Goal: Information Seeking & Learning: Learn about a topic

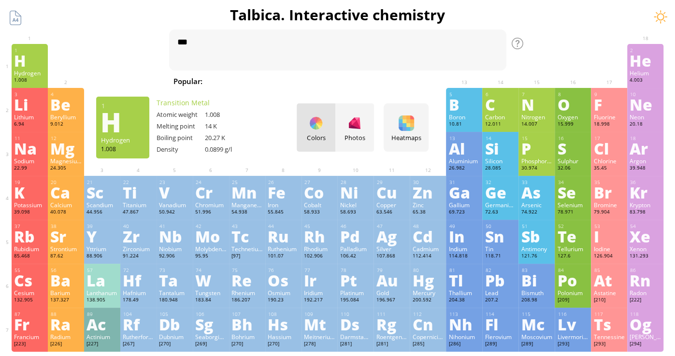
type textarea "*"
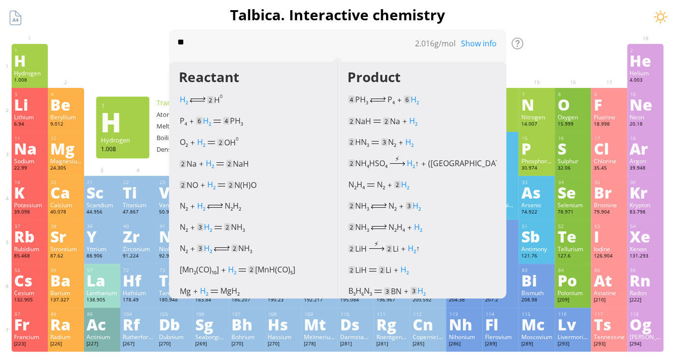
type textarea "*"
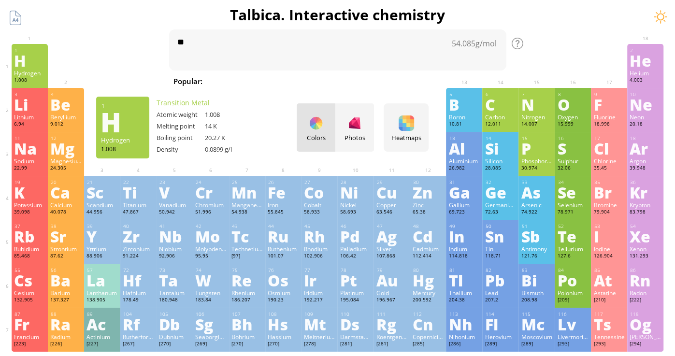
type textarea "*"
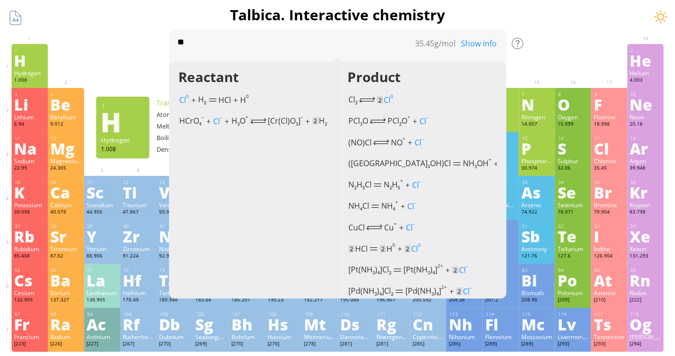
type textarea "*"
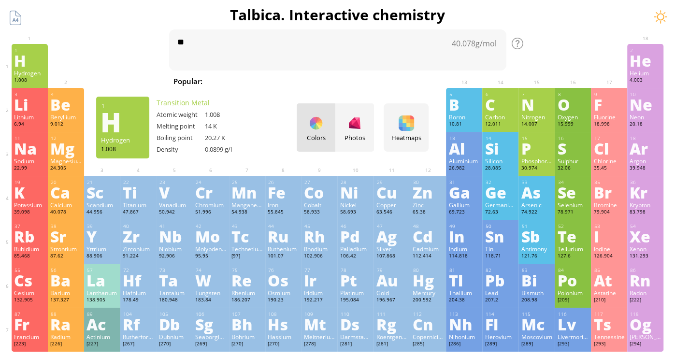
type textarea "*"
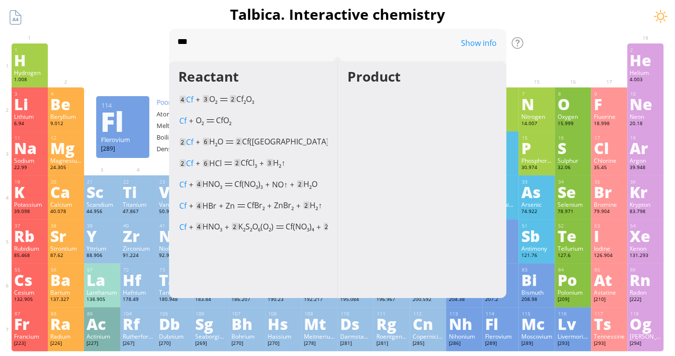
click at [226, 85] on div "Reactant" at bounding box center [246, 77] width 154 height 16
click at [221, 93] on div "4 Cf + 3 O 2 2 Cf 2 O 3 (burning in air)" at bounding box center [253, 98] width 148 height 15
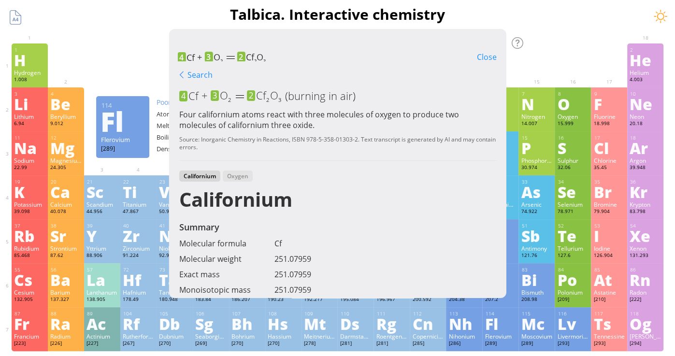
click at [475, 59] on div "Close" at bounding box center [486, 57] width 39 height 13
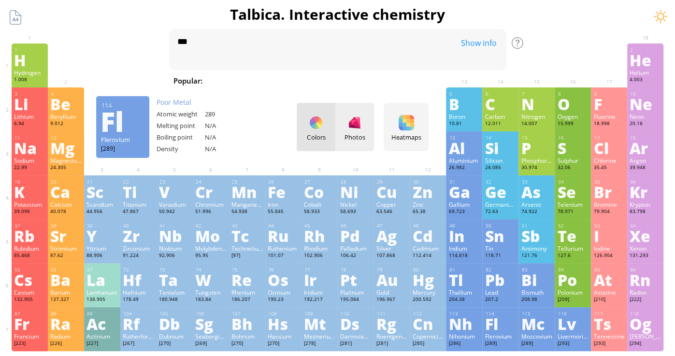
click at [343, 121] on div "Photos" at bounding box center [355, 127] width 39 height 48
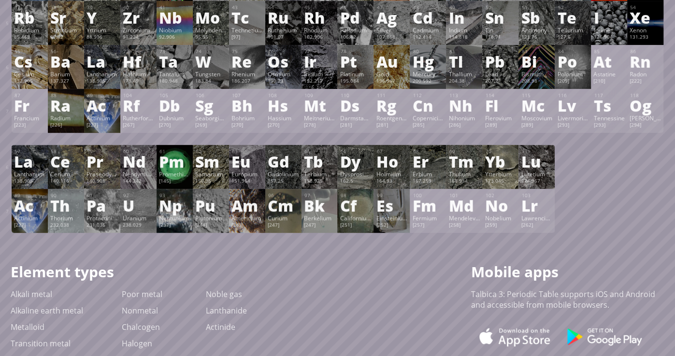
scroll to position [217, 0]
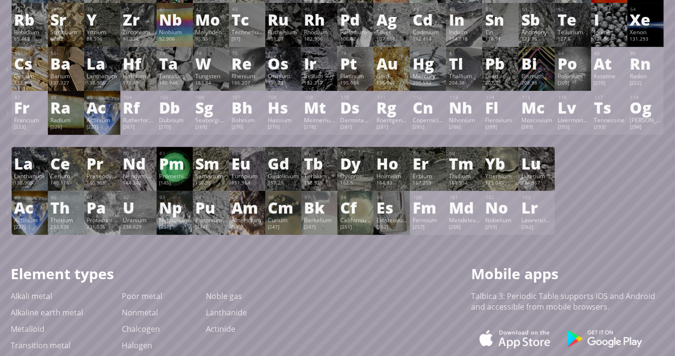
click at [357, 211] on div "Cf" at bounding box center [355, 207] width 31 height 15
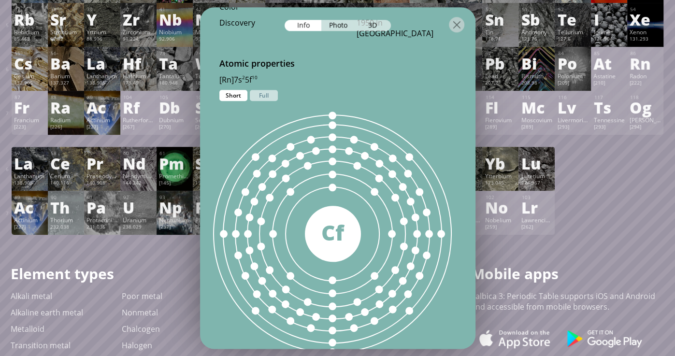
scroll to position [506, 0]
click at [262, 89] on div "Full" at bounding box center [264, 94] width 28 height 11
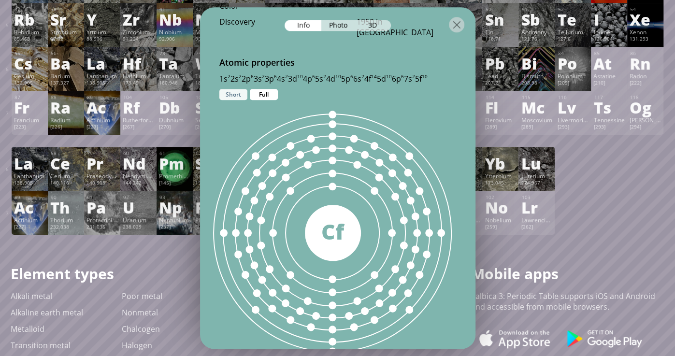
click at [243, 89] on div "Short" at bounding box center [233, 94] width 28 height 11
click at [269, 89] on div "Full" at bounding box center [264, 94] width 28 height 11
click at [234, 89] on div "Short" at bounding box center [233, 94] width 28 height 11
click at [375, 25] on div "3D" at bounding box center [373, 25] width 35 height 11
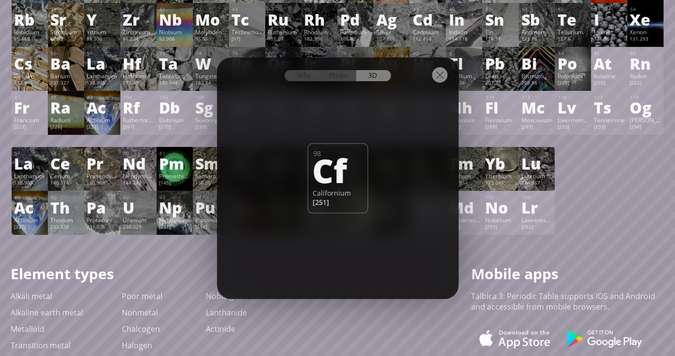
scroll to position [211, 0]
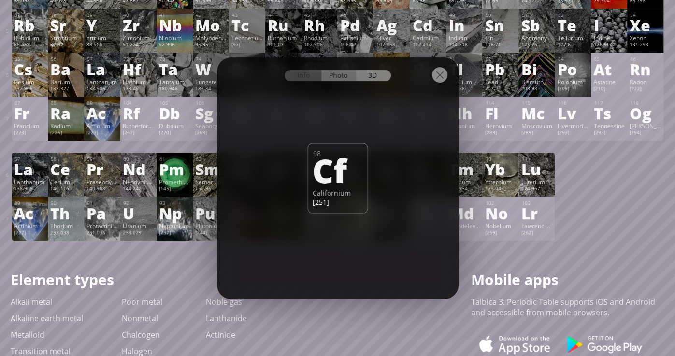
click at [338, 75] on div "Photo" at bounding box center [338, 75] width 35 height 11
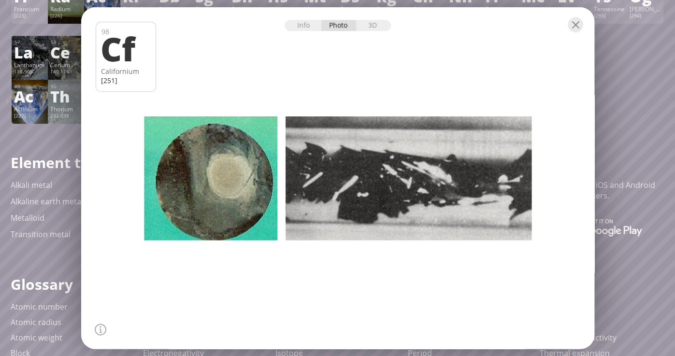
scroll to position [329, 0]
click at [573, 28] on div at bounding box center [575, 24] width 15 height 15
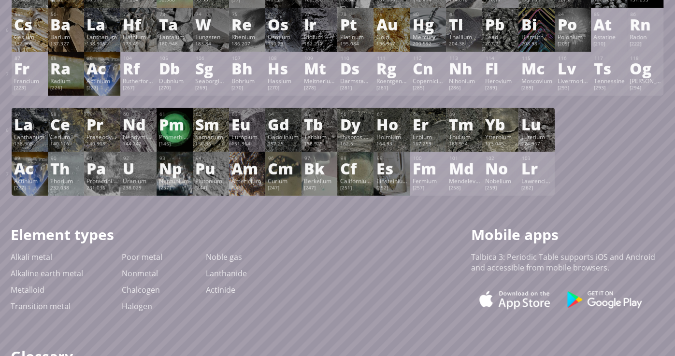
scroll to position [258, 0]
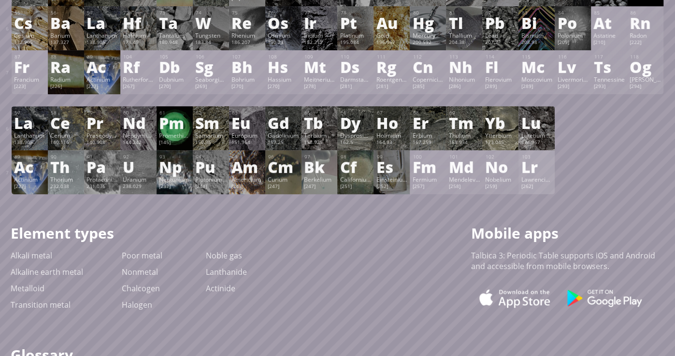
click at [540, 176] on div "Lawrencium" at bounding box center [536, 179] width 31 height 8
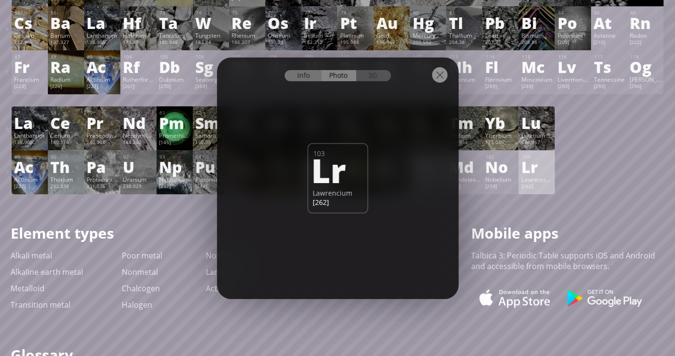
click at [305, 77] on div "Info" at bounding box center [303, 75] width 37 height 11
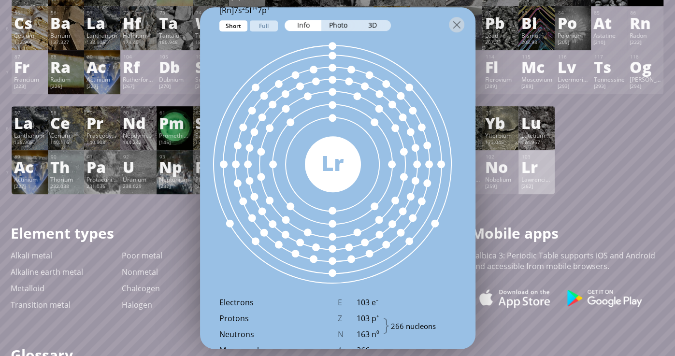
scroll to position [532, 0]
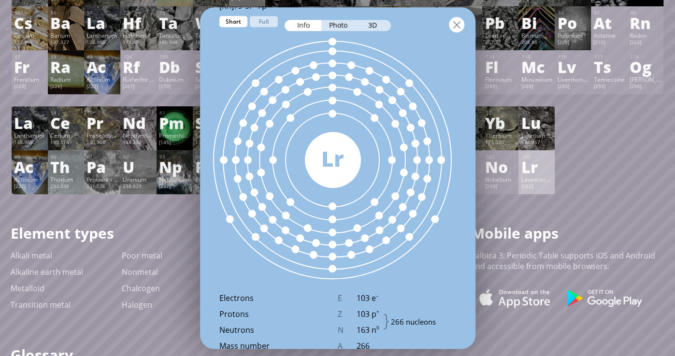
click at [458, 24] on div at bounding box center [456, 24] width 15 height 15
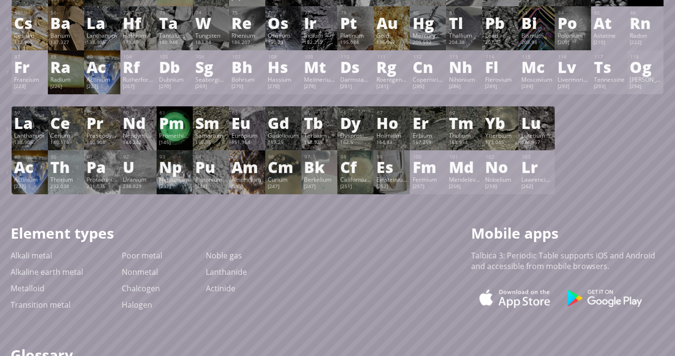
click at [640, 80] on div "[PERSON_NAME]" at bounding box center [645, 79] width 31 height 8
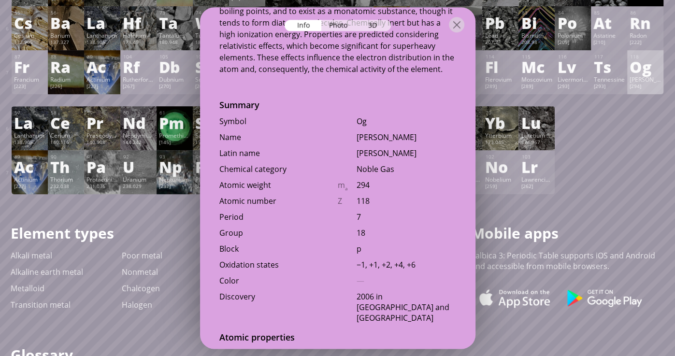
scroll to position [208, 0]
click at [453, 29] on div at bounding box center [456, 24] width 15 height 15
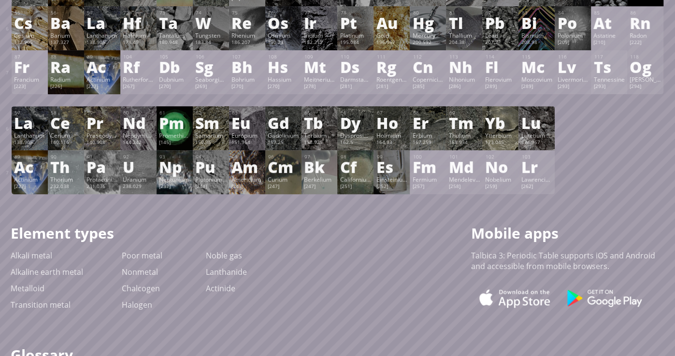
click at [600, 75] on div "Tennessine" at bounding box center [609, 79] width 31 height 8
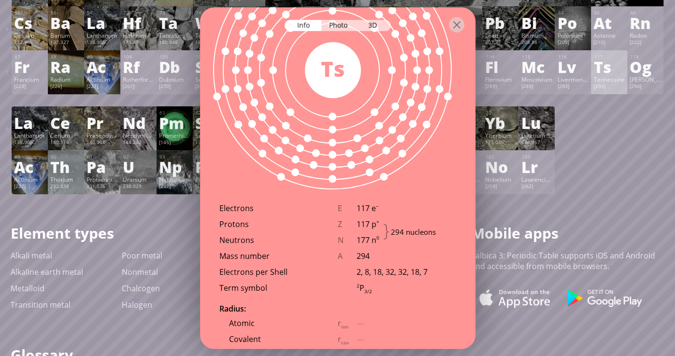
scroll to position [439, 0]
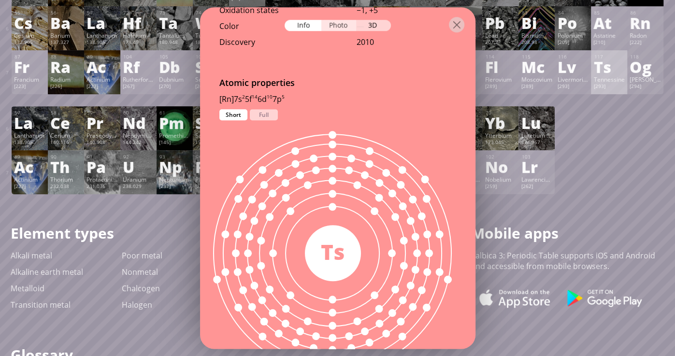
click at [344, 29] on div "Photo" at bounding box center [338, 25] width 35 height 11
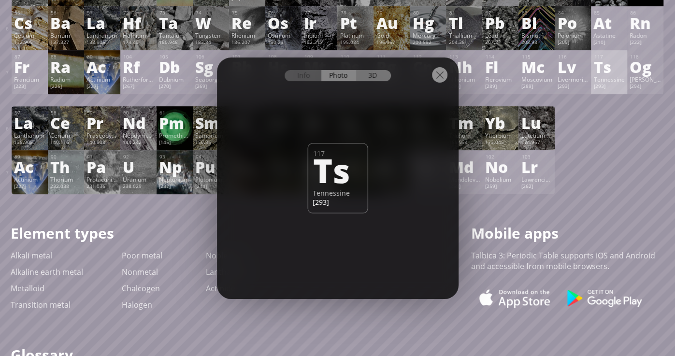
click at [368, 75] on div "3D" at bounding box center [373, 75] width 35 height 11
click at [368, 75] on div "Info Photo 3D" at bounding box center [338, 75] width 106 height 11
click at [341, 77] on div "Photo" at bounding box center [338, 75] width 35 height 11
click at [438, 75] on div at bounding box center [439, 74] width 15 height 15
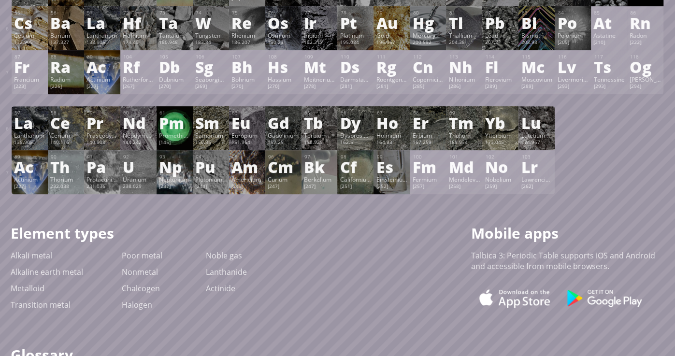
click at [185, 120] on div "Pm" at bounding box center [174, 122] width 31 height 15
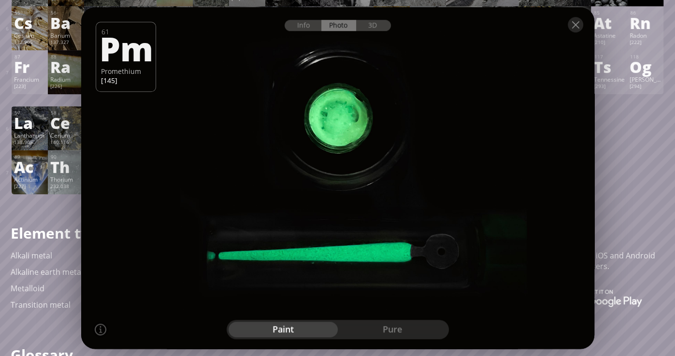
click at [390, 329] on div "pure" at bounding box center [392, 329] width 109 height 15
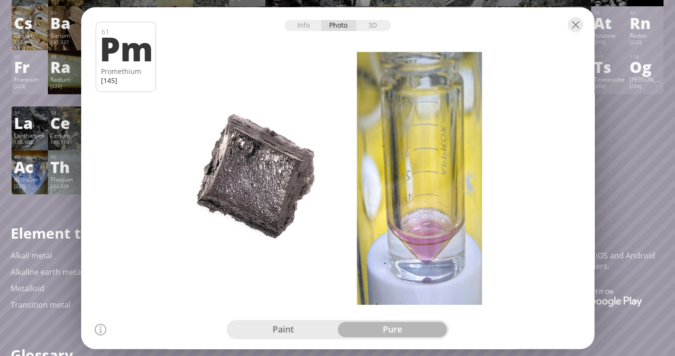
click at [313, 331] on div "paint" at bounding box center [283, 329] width 109 height 15
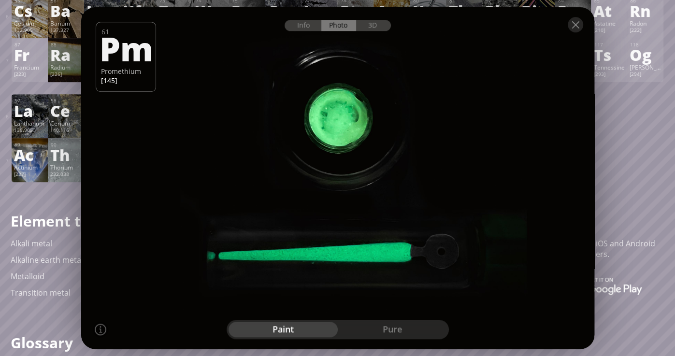
scroll to position [268, 0]
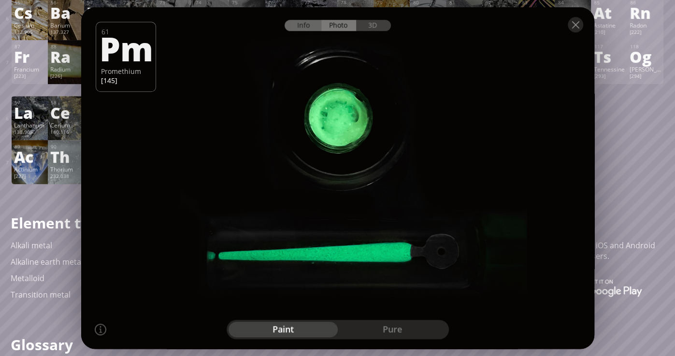
click at [317, 28] on div "Info" at bounding box center [303, 25] width 37 height 11
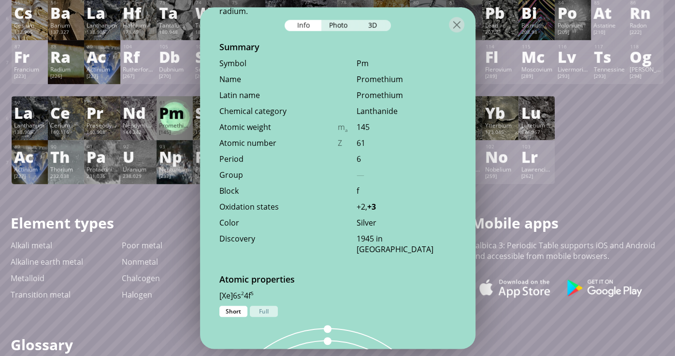
scroll to position [245, 0]
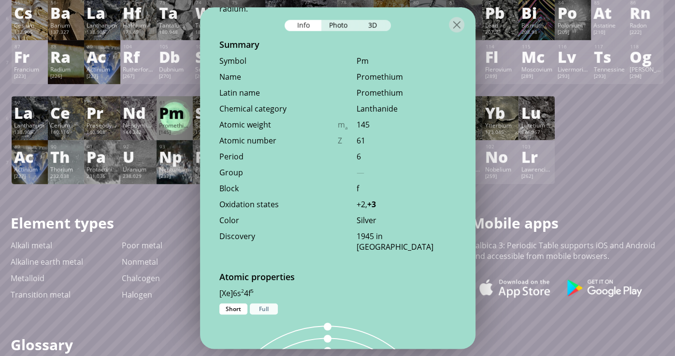
click at [273, 311] on div "Full" at bounding box center [264, 309] width 28 height 11
click at [245, 307] on div "Short" at bounding box center [233, 309] width 28 height 11
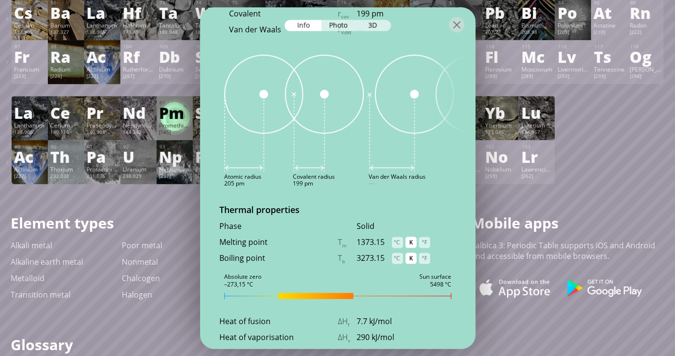
scroll to position [922, 0]
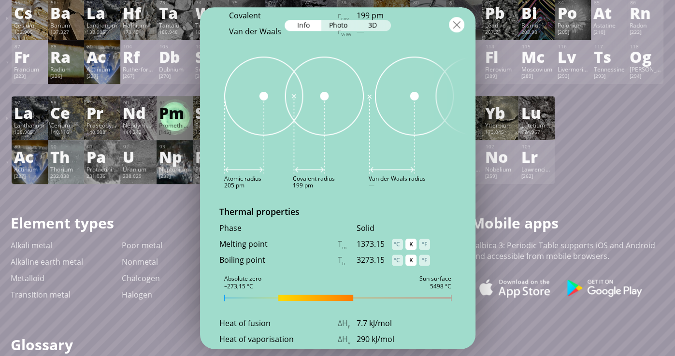
click at [457, 27] on div at bounding box center [456, 24] width 15 height 15
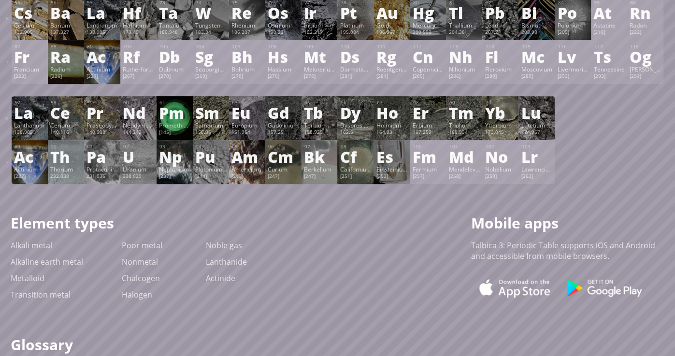
click at [134, 144] on div "92" at bounding box center [138, 147] width 31 height 6
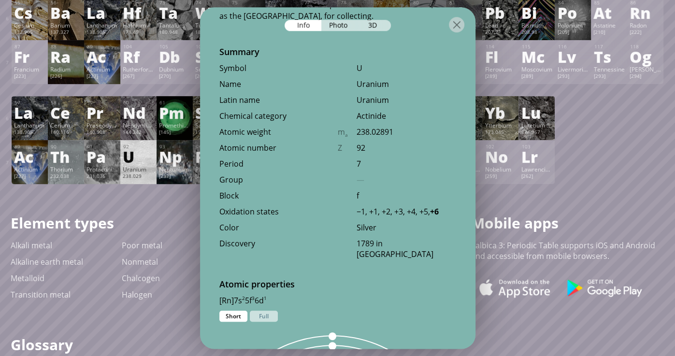
scroll to position [318, 0]
click at [453, 23] on div at bounding box center [456, 24] width 15 height 15
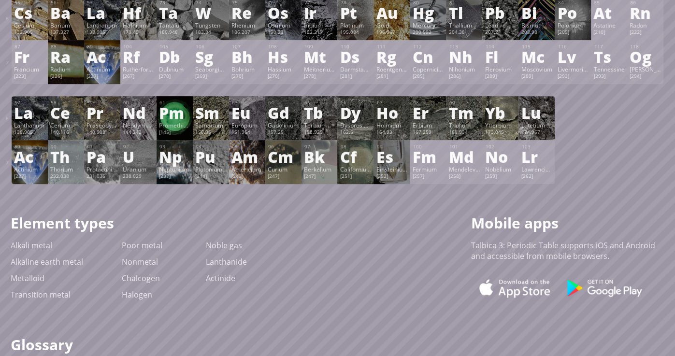
scroll to position [0, 0]
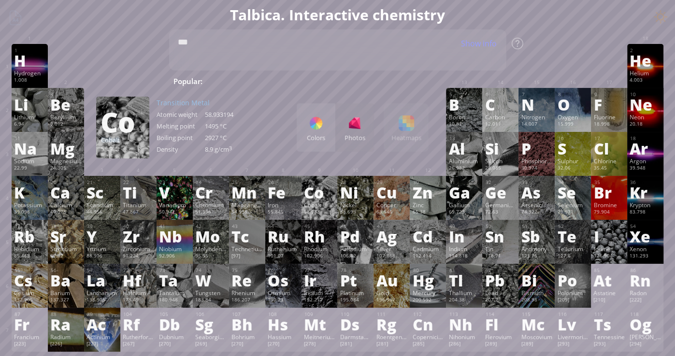
click at [398, 133] on div "Colors Photos Heatmaps Heatmaps Normal mode Melting point Boiling point Density…" at bounding box center [363, 127] width 132 height 48
click at [320, 135] on div "Colors" at bounding box center [316, 137] width 39 height 9
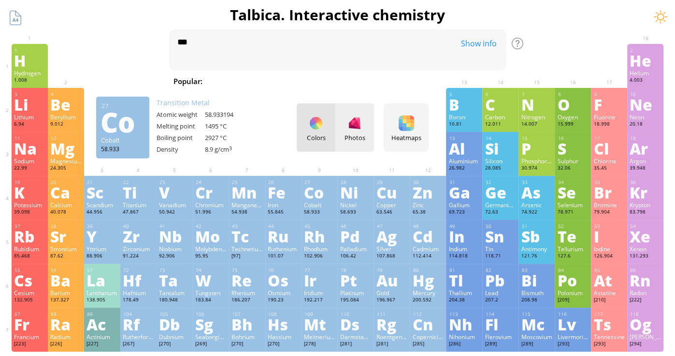
click at [350, 133] on div "Photos" at bounding box center [355, 137] width 39 height 9
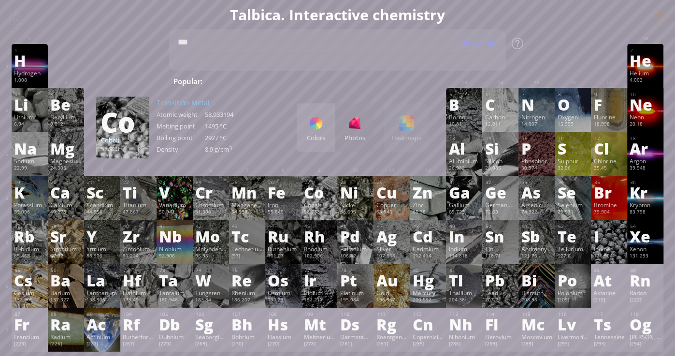
click at [330, 144] on div "Colors" at bounding box center [316, 127] width 39 height 48
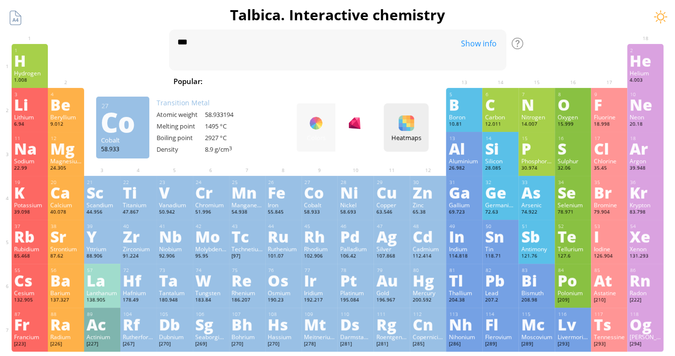
click at [405, 127] on div at bounding box center [406, 123] width 15 height 15
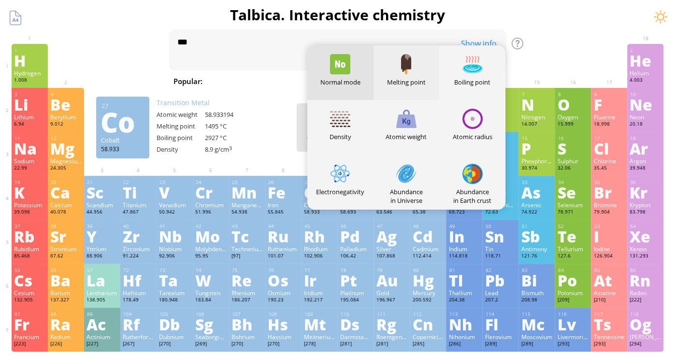
click at [407, 90] on div "Melting point" at bounding box center [407, 72] width 66 height 55
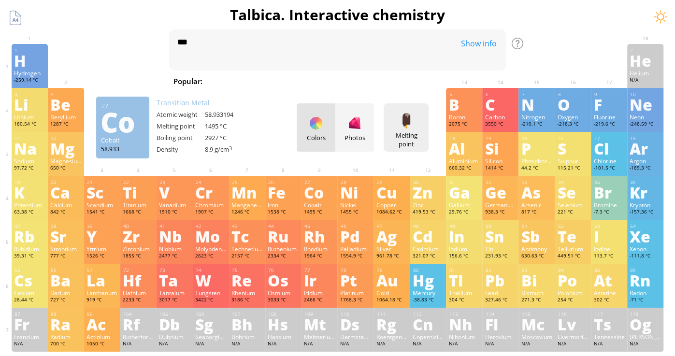
click at [406, 129] on div "Melting point Heatmaps Normal mode Melting point Boiling point Density Atomic w…" at bounding box center [406, 127] width 45 height 48
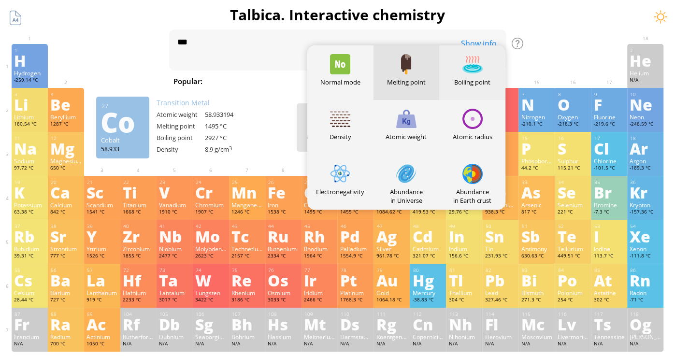
click at [463, 88] on div "Boiling point" at bounding box center [472, 72] width 66 height 55
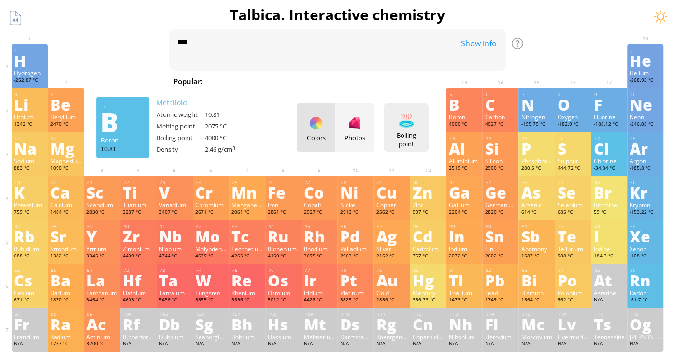
click at [407, 144] on div "Boiling point" at bounding box center [406, 139] width 40 height 17
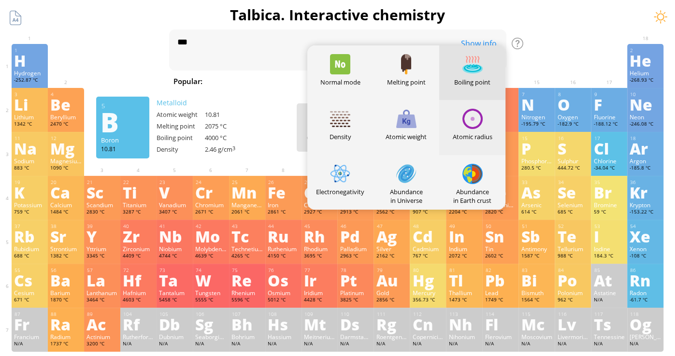
click at [448, 128] on div "Atomic radius" at bounding box center [472, 127] width 66 height 55
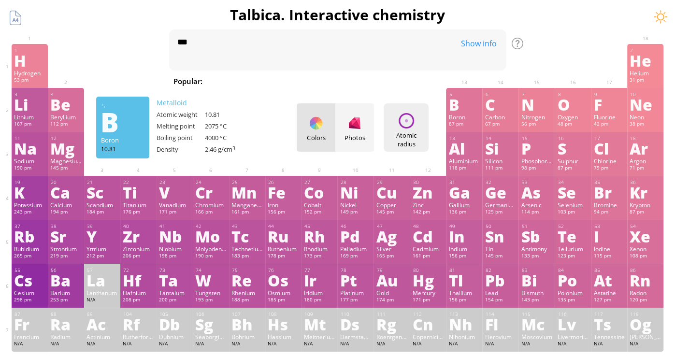
click at [421, 127] on div "Atomic radius Heatmaps Normal mode Melting point Boiling point Density Atomic w…" at bounding box center [406, 127] width 45 height 48
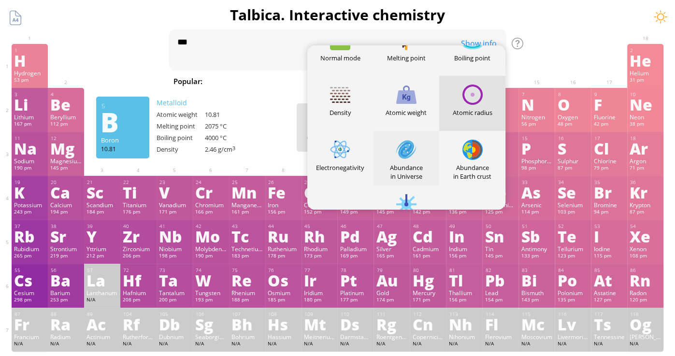
scroll to position [17, 0]
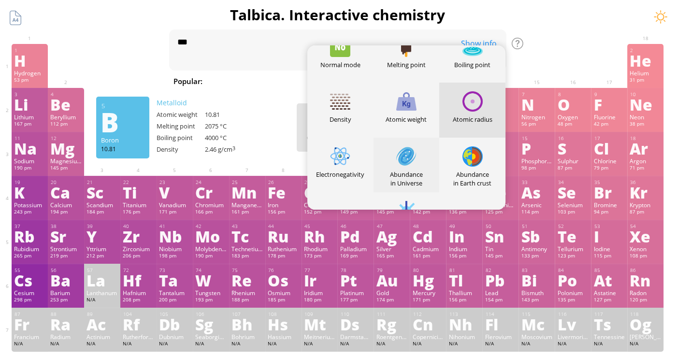
click at [429, 165] on div "Abundance in Universe" at bounding box center [407, 165] width 66 height 55
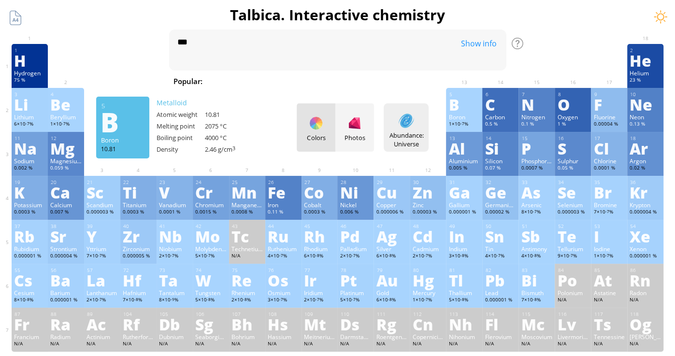
click at [409, 119] on div at bounding box center [406, 120] width 15 height 15
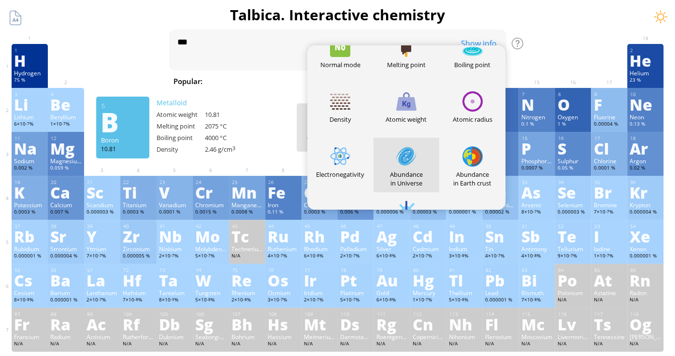
click at [280, 158] on div "11 Na Sodium 0.002 % −1, 0, +1 −1, 0, +1 97.72 °C 883 °C 0.968 g/cm 3 [Ne]3s 1 …" at bounding box center [338, 154] width 652 height 44
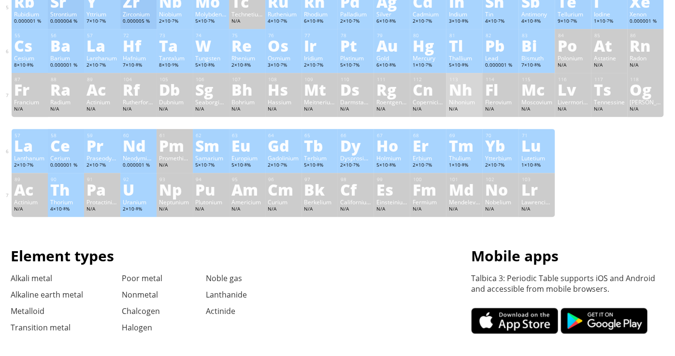
scroll to position [0, 0]
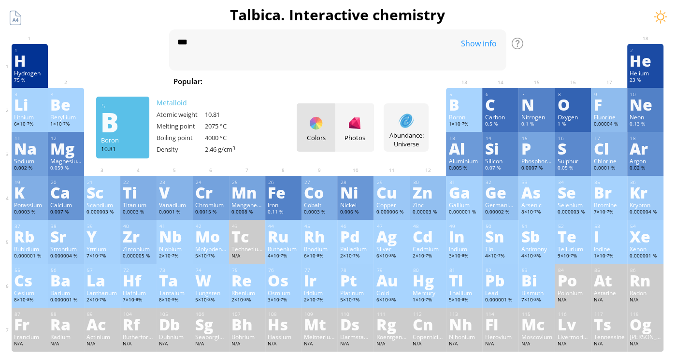
click at [517, 83] on span "[MEDICAL_DATA]" at bounding box center [552, 81] width 71 height 12
type textarea "*********"
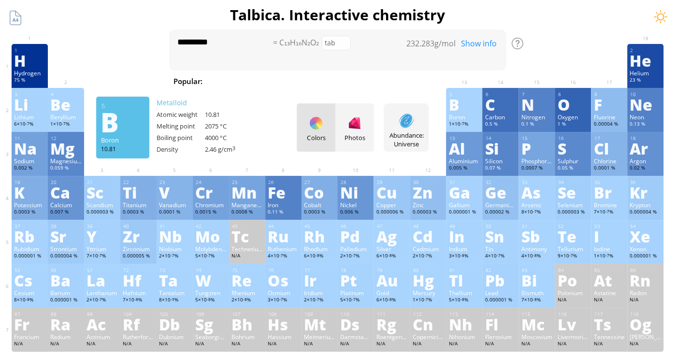
scroll to position [469, 0]
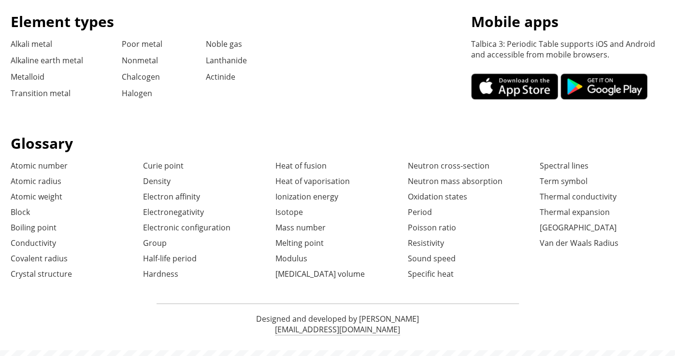
click at [122, 68] on div "Poor metal Nonmetal Chalcogen Halogen" at bounding box center [142, 72] width 41 height 66
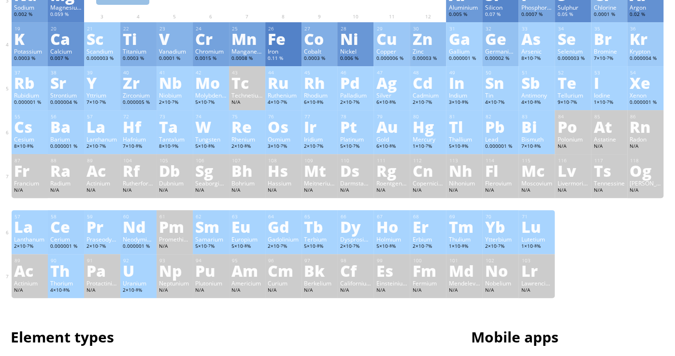
scroll to position [0, 0]
